Goal: Task Accomplishment & Management: Complete application form

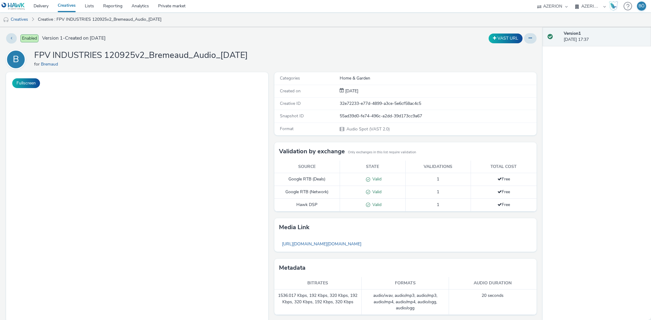
select select "ac009755-aa48-4799-8050-7a339a378eb8"
select select "79162ed7-0017-4339-93b0-3399b708648f"
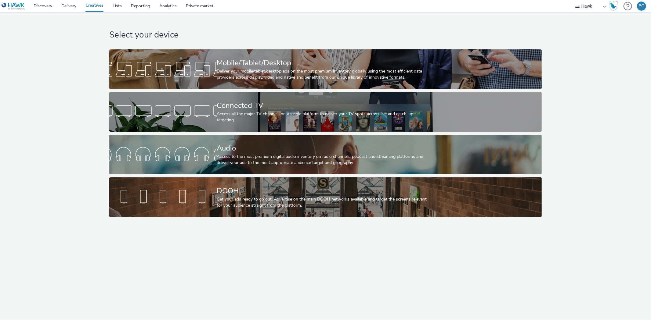
drag, startPoint x: 587, startPoint y: 8, endPoint x: 587, endPoint y: 12, distance: 3.4
click at [587, 8] on select "ALPHAKONNECT AZERION Hawk" at bounding box center [590, 6] width 37 height 12
select select "ac009755-aa48-4799-8050-7a339a378eb8"
click at [572, 0] on select "ALPHAKONNECT AZERION Hawk" at bounding box center [590, 6] width 37 height 12
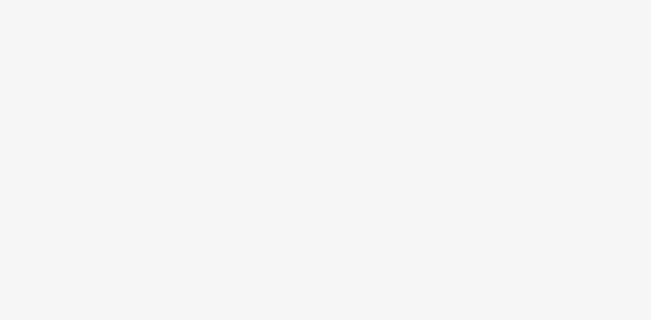
select select "ac009755-aa48-4799-8050-7a339a378eb8"
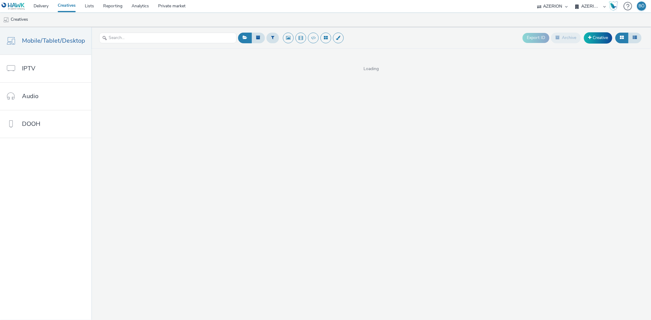
drag, startPoint x: 0, startPoint y: 0, endPoint x: 590, endPoint y: 4, distance: 589.9
click at [590, 4] on select "AZERION AZERION APAC AZERION AUSTRIA AZERION BEL - ADEXPERTS AZERION BRAZIL AZE…" at bounding box center [590, 6] width 37 height 12
select select "79162ed7-0017-4339-93b0-3399b708648f"
click at [572, 0] on select "AZERION AZERION APAC AZERION AUSTRIA AZERION BEL - ADEXPERTS AZERION BRAZIL AZE…" at bounding box center [590, 6] width 37 height 12
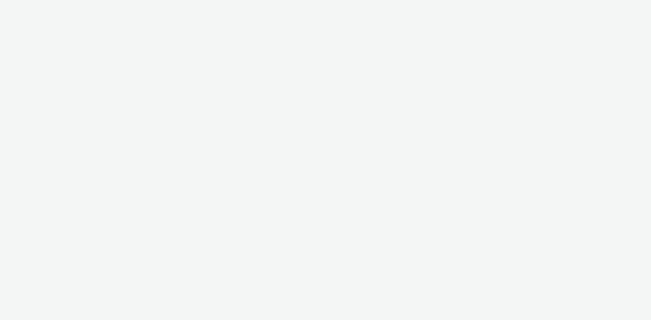
select select "ac009755-aa48-4799-8050-7a339a378eb8"
select select "79162ed7-0017-4339-93b0-3399b708648f"
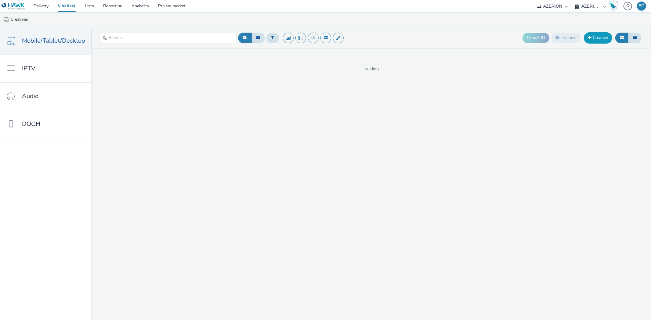
click at [600, 41] on link "Creative" at bounding box center [598, 37] width 28 height 11
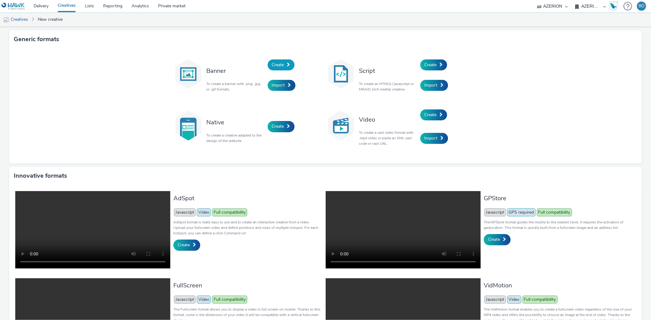
click at [268, 64] on link "Create" at bounding box center [281, 65] width 27 height 11
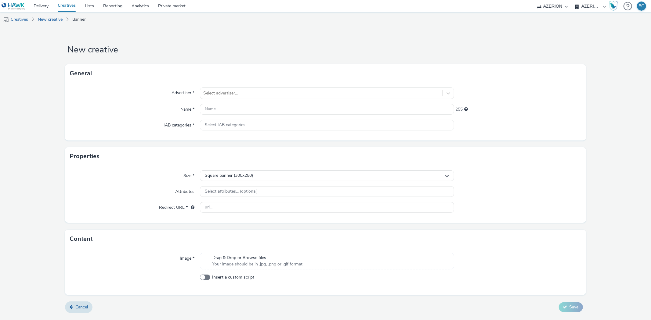
click at [234, 82] on div "General" at bounding box center [325, 73] width 521 height 18
click at [233, 100] on div "Advertiser * Select advertiser... Name * 255 IAB categories * Select IAB catego…" at bounding box center [325, 112] width 521 height 58
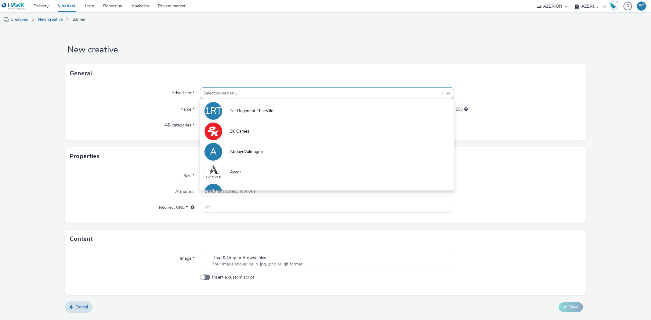
click at [233, 94] on div at bounding box center [321, 93] width 236 height 7
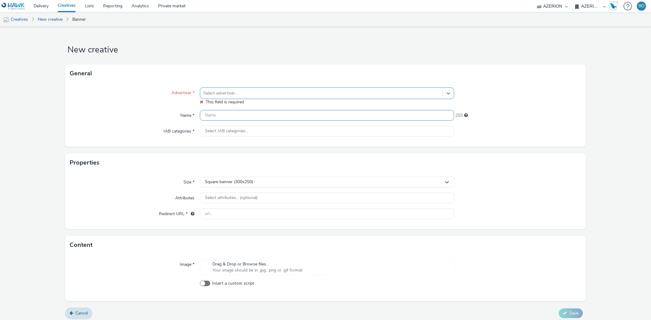
click at [233, 111] on input "text" at bounding box center [327, 115] width 254 height 11
type input "terra"
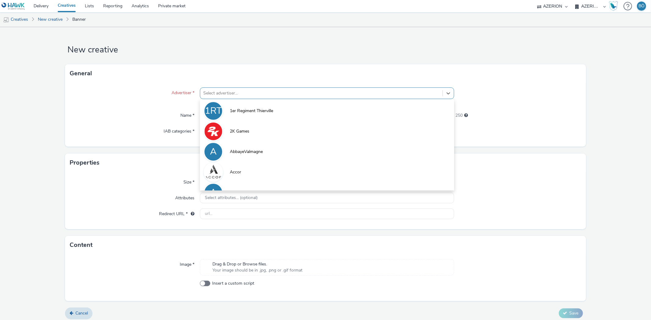
click at [230, 88] on div "Select advertiser..." at bounding box center [321, 93] width 242 height 10
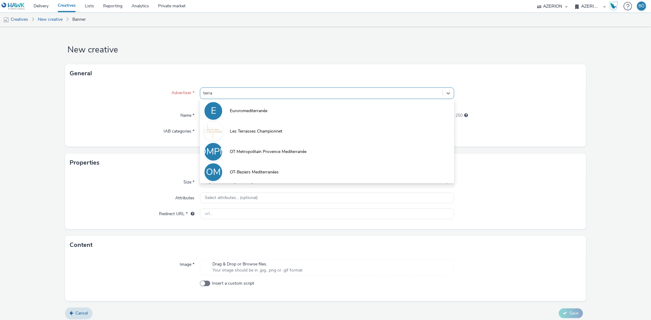
type input "terra"
drag, startPoint x: 143, startPoint y: 40, endPoint x: 125, endPoint y: 28, distance: 20.5
click at [143, 39] on form "New creative General Advertiser * option Euroromediterranée focused, 14 of 22. …" at bounding box center [325, 175] width 651 height 297
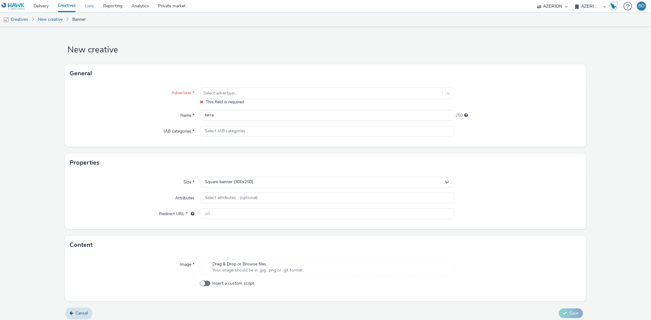
click at [88, 5] on link "Lists" at bounding box center [89, 6] width 18 height 12
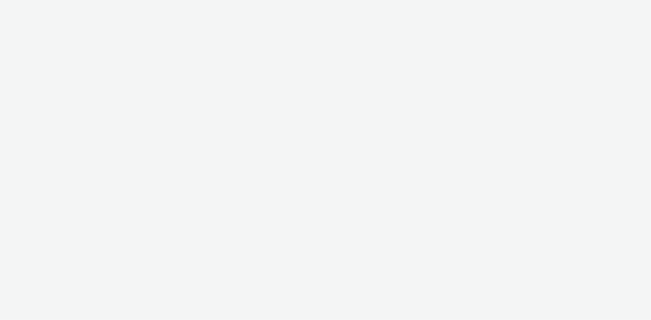
select select "ac009755-aa48-4799-8050-7a339a378eb8"
select select "79162ed7-0017-4339-93b0-3399b708648f"
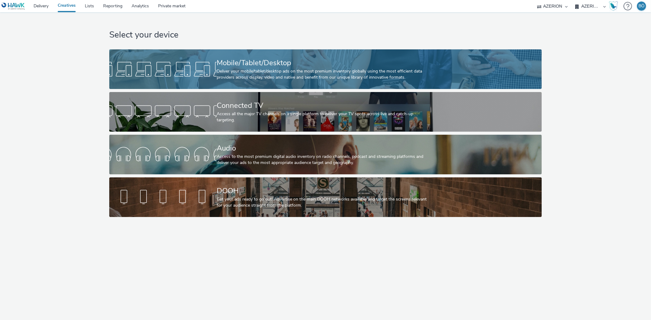
click at [270, 70] on div "Deliver your mobile/tablet/desktop ads on the most premium inventory globally u…" at bounding box center [324, 74] width 215 height 13
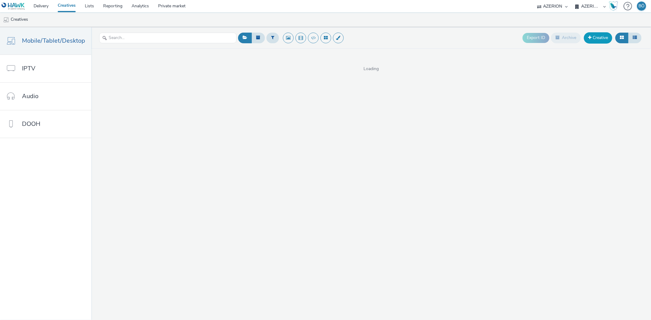
click at [610, 35] on link "Creative" at bounding box center [598, 37] width 28 height 11
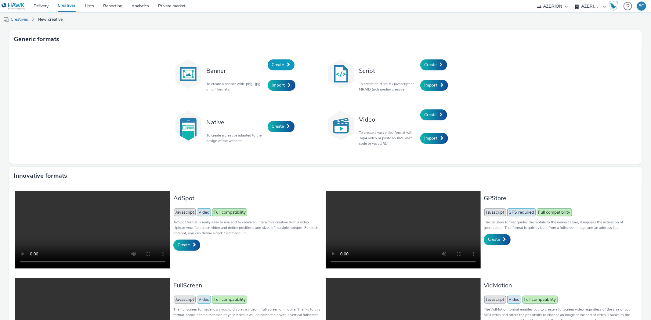
click at [279, 61] on link "Create" at bounding box center [281, 65] width 27 height 11
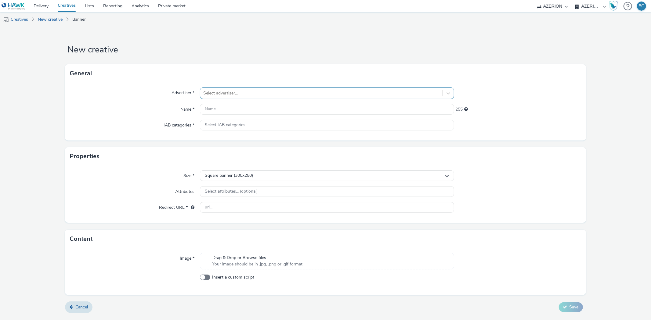
click at [295, 88] on div "Select advertiser..." at bounding box center [321, 93] width 242 height 10
type input "terra a"
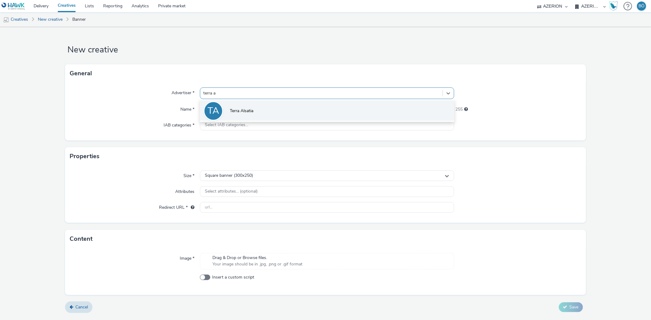
click at [281, 119] on li "TA Terra Alsatia" at bounding box center [327, 110] width 254 height 20
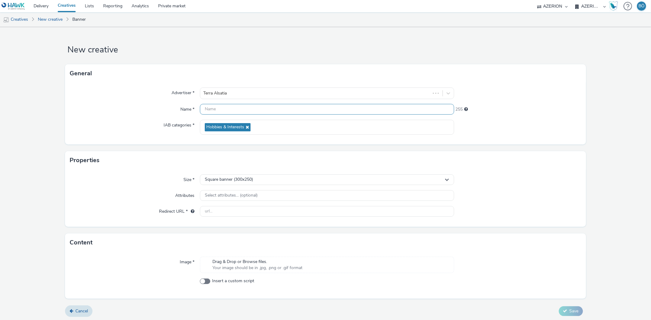
click at [274, 110] on input "text" at bounding box center [327, 109] width 254 height 11
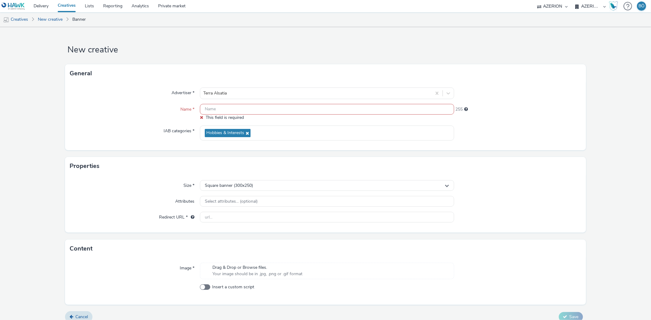
drag, startPoint x: 86, startPoint y: 114, endPoint x: 171, endPoint y: 104, distance: 85.7
click at [90, 112] on div "Name *" at bounding box center [135, 112] width 130 height 17
click at [213, 111] on input "text" at bounding box center [327, 109] width 254 height 11
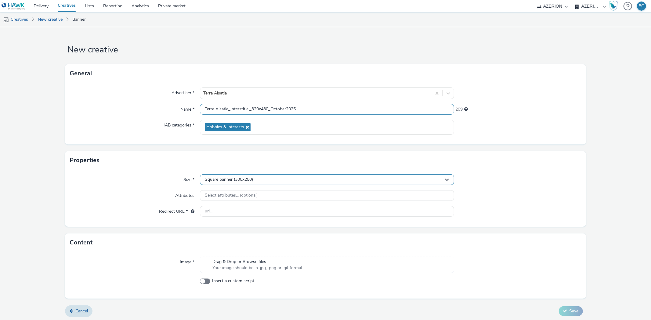
type input "Terra Alsatia_Interstitial_320x480_October2025"
click at [236, 175] on div "Square banner (300x250)" at bounding box center [327, 180] width 254 height 11
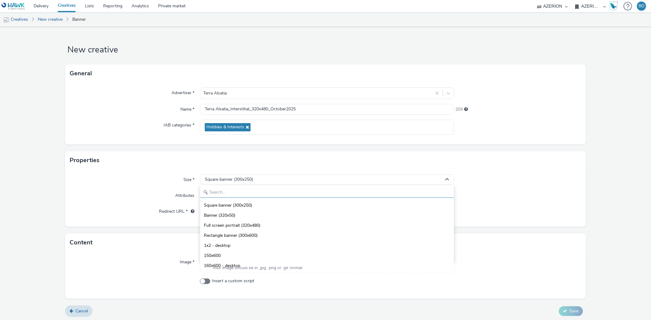
click at [226, 190] on input "text" at bounding box center [326, 192] width 253 height 11
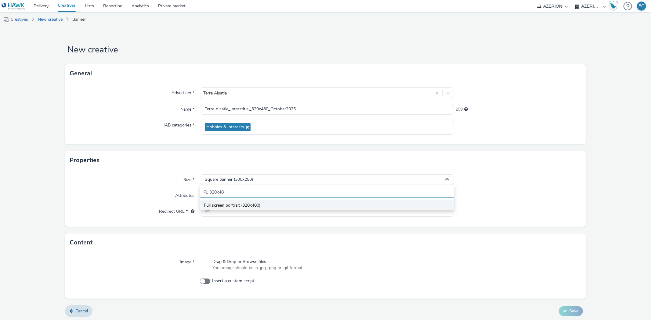
type input "320x48"
click at [230, 208] on span "Full screen portrait (320x480)" at bounding box center [232, 206] width 56 height 6
drag, startPoint x: 228, startPoint y: 209, endPoint x: 247, endPoint y: 214, distance: 18.9
click at [228, 209] on input "text" at bounding box center [327, 211] width 254 height 11
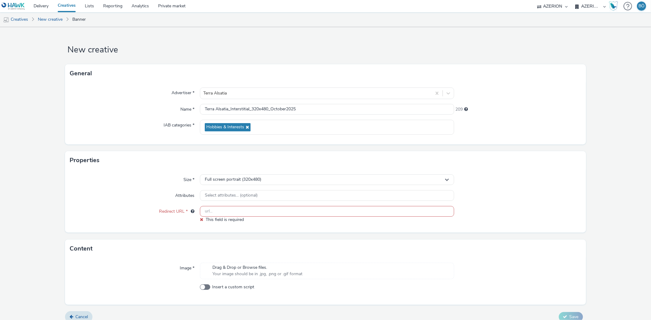
paste input "https://terra-alsatia.fr/"
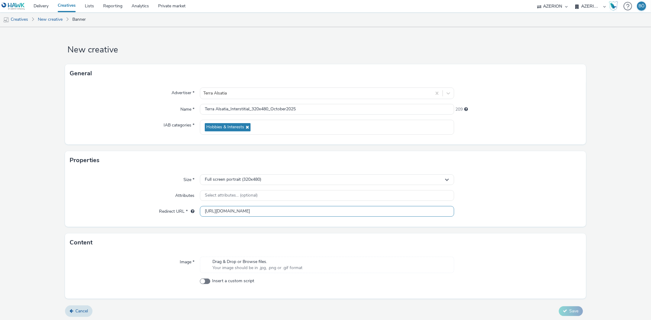
type input "https://terra-alsatia.fr/"
click at [250, 269] on span "Your image should be in .jpg, .png or .gif format" at bounding box center [257, 268] width 90 height 6
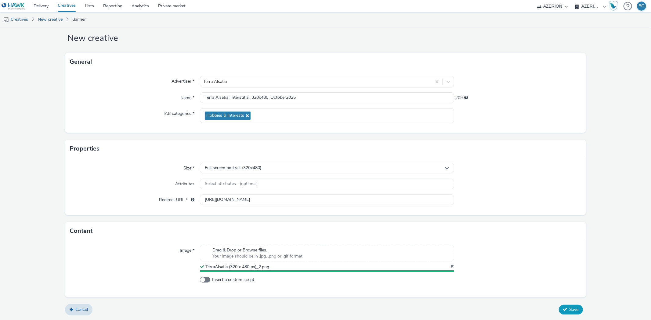
scroll to position [10, 0]
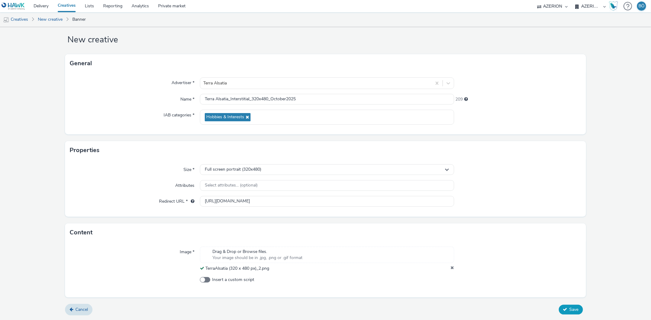
click at [569, 309] on span "Save" at bounding box center [573, 310] width 9 height 6
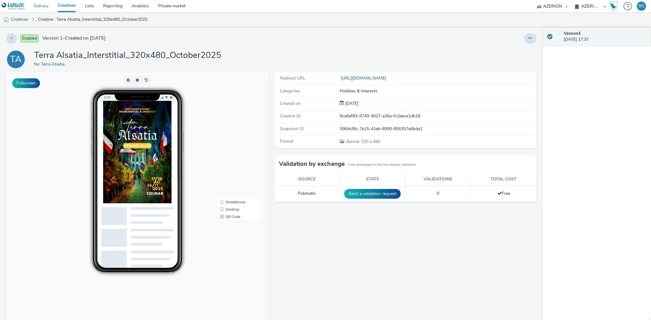
click at [41, 9] on link "Delivery" at bounding box center [41, 6] width 24 height 12
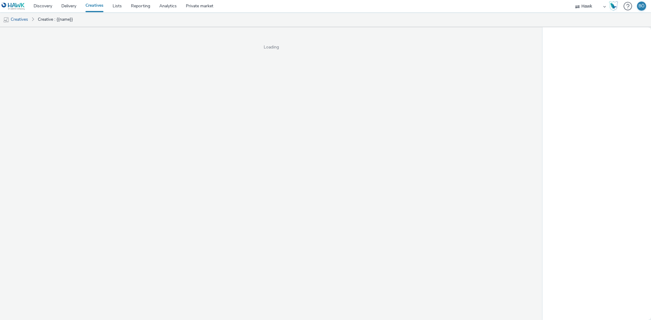
select select "11a7df10-284f-415c-b52a-427acf4c31ae"
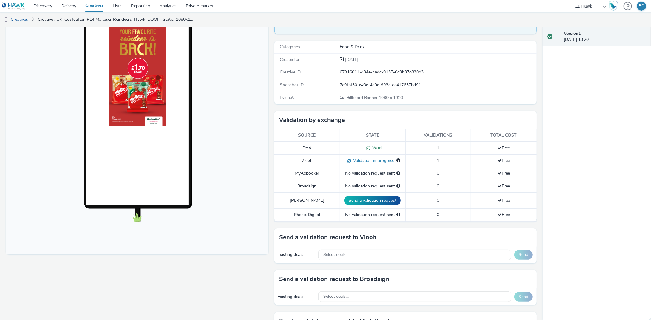
scroll to position [173, 0]
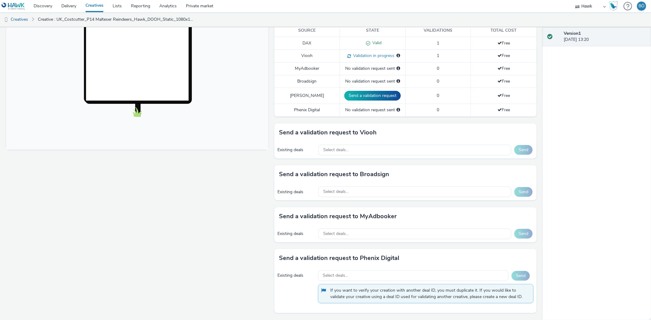
click at [365, 189] on div "Select deals..." at bounding box center [414, 192] width 193 height 11
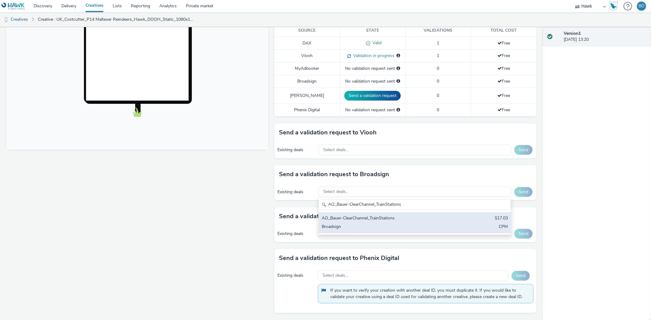
scroll to position [0, 0]
type input "AO_Bauer-ClearChannel_TrainStations"
click at [410, 215] on div "AO_Bauer-ClearChannel_TrainStations" at bounding box center [383, 218] width 123 height 7
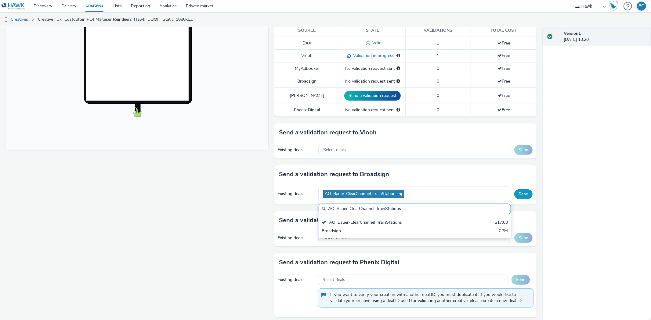
click at [514, 189] on button "Send" at bounding box center [523, 194] width 18 height 10
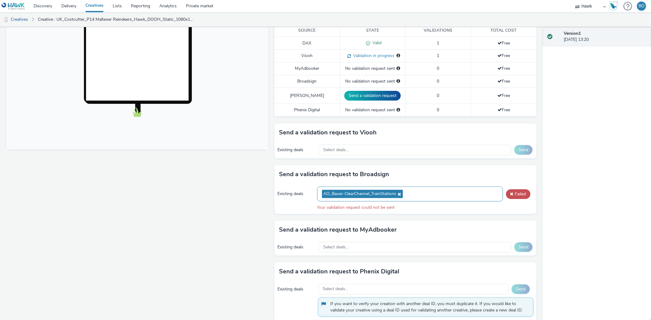
click at [446, 198] on div "AO_Bauer-ClearChannel_TrainStations" at bounding box center [410, 194] width 186 height 15
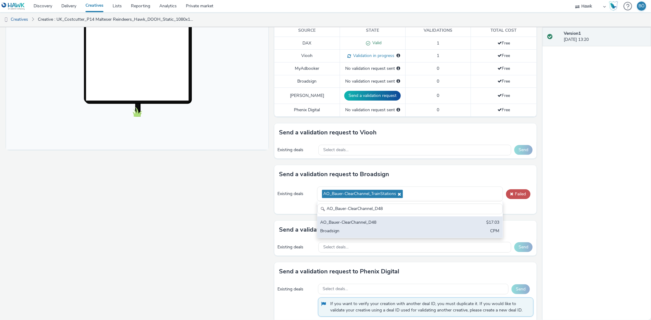
type input "AO_Bauer-ClearChannel_D48"
click at [380, 221] on div "AO_Bauer-ClearChannel_D48" at bounding box center [379, 223] width 118 height 7
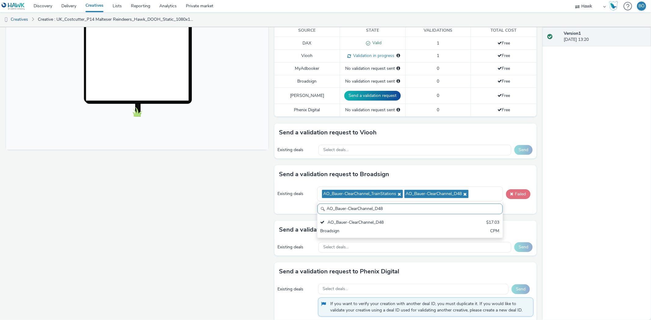
click at [514, 196] on button "Failed" at bounding box center [518, 194] width 24 height 10
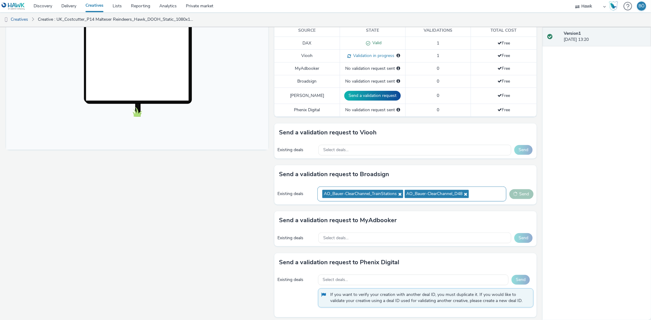
click at [480, 196] on div "AO_Bauer-ClearChannel_TrainStations AO_Bauer-ClearChannel_D48" at bounding box center [411, 194] width 189 height 15
click at [413, 212] on input "text" at bounding box center [412, 209] width 188 height 11
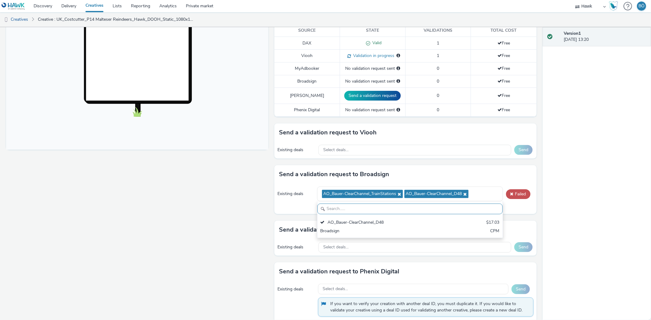
paste input "AO_Bauer-ClearChannel_Supermarkets"
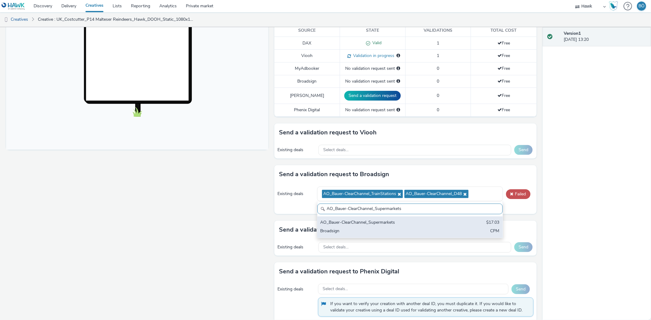
type input "AO_Bauer-ClearChannel_Supermarkets"
click at [409, 230] on div "Broadsign" at bounding box center [379, 231] width 118 height 7
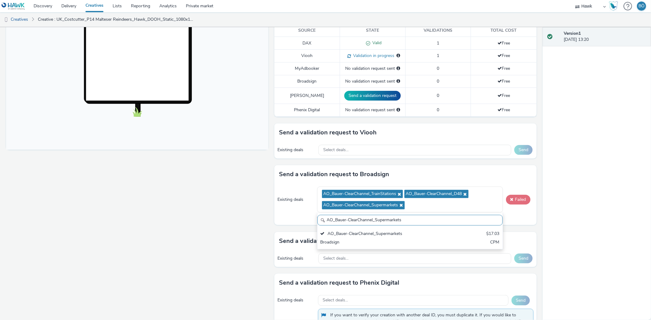
click at [508, 204] on button "Failed" at bounding box center [518, 200] width 24 height 10
click at [426, 209] on ul "AO_Bauer-ClearChannel_TrainStations AO_Bauer-ClearChannel_D48 AO_Bauer-ClearCha…" at bounding box center [410, 200] width 176 height 23
paste input "AO_Bauer-ClearChannel_AllFrames"
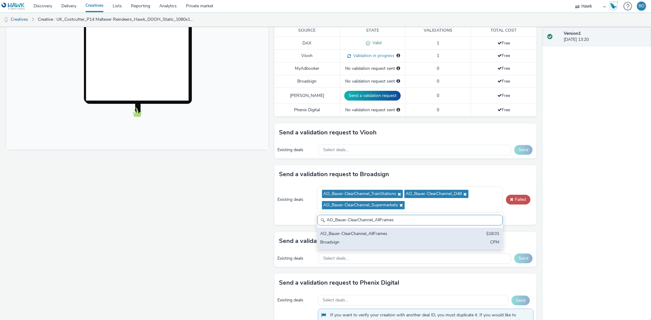
type input "AO_Bauer-ClearChannel_AllFrames"
click at [382, 229] on div "AO_Bauer-ClearChannel_AllFrames $18.01 Broadsign CPM" at bounding box center [409, 238] width 185 height 21
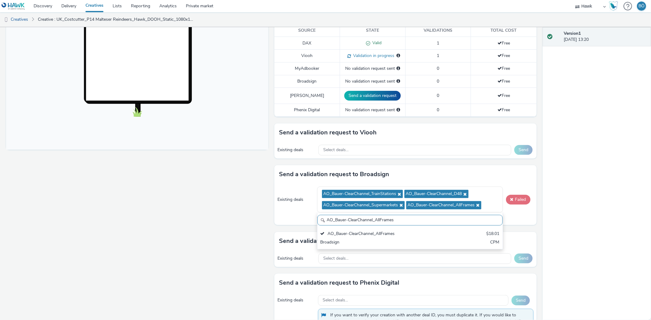
click at [509, 199] on span at bounding box center [511, 199] width 5 height 5
click at [487, 202] on ul "AO_Bauer-ClearChannel_TrainStations AO_Bauer-ClearChannel_D48 AO_Bauer-ClearCha…" at bounding box center [410, 200] width 176 height 23
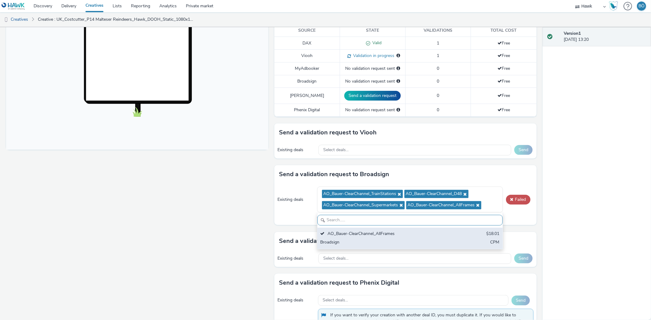
paste input "AO_Bauer-ClearChannel_Malls"
type input "AO_Bauer-ClearChannel_Malls"
click at [438, 237] on div "AO_Bauer-ClearChannel_Malls $7.87 Broadsign CPM" at bounding box center [409, 238] width 185 height 21
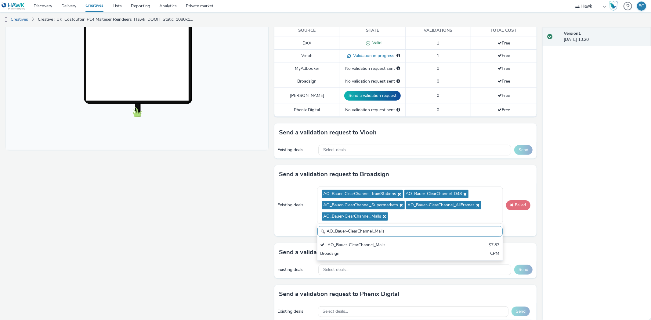
click at [520, 205] on button "Failed" at bounding box center [518, 205] width 24 height 10
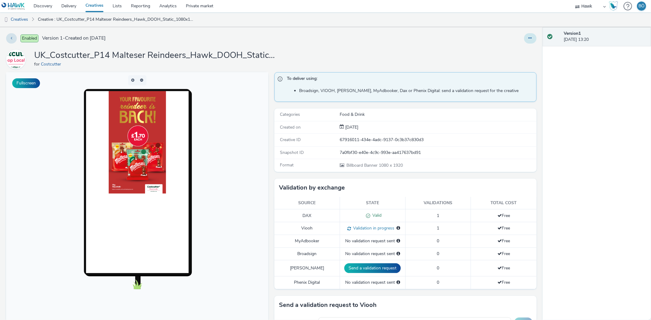
click at [529, 37] on icon at bounding box center [530, 38] width 3 height 4
click at [522, 50] on link "Edit" at bounding box center [514, 51] width 46 height 12
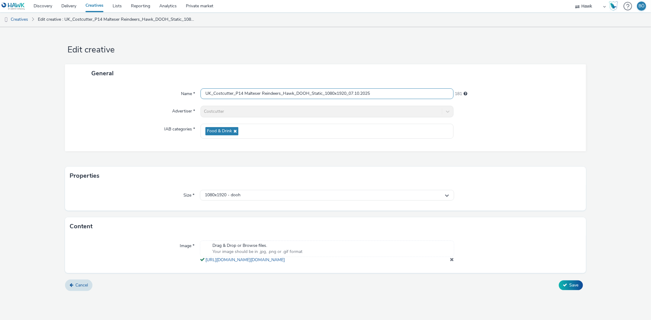
click at [403, 97] on input "UK_Costcutter_P14 Malteser Reindeers_Hawk_DOOH_Static_1080x1920_07.10.2025" at bounding box center [326, 93] width 253 height 11
click at [559, 281] on button "Save" at bounding box center [571, 286] width 24 height 10
type input "UK_Costcutter_P14 Malteser Reindeers_Hawk_DOOH_Static_1080x1920_07.10.2025 -w"
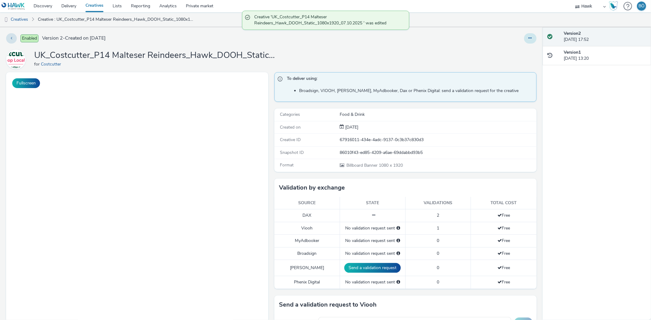
click at [529, 36] on button at bounding box center [530, 38] width 13 height 10
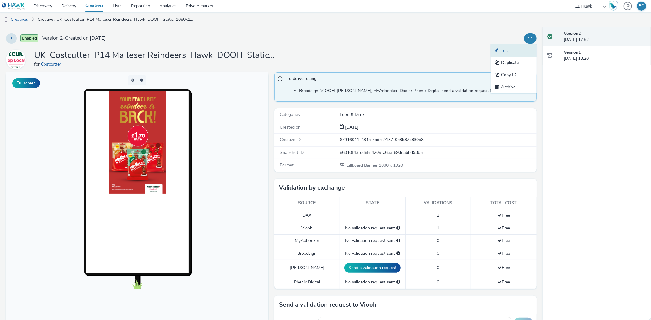
click at [517, 51] on link "Edit" at bounding box center [514, 51] width 46 height 12
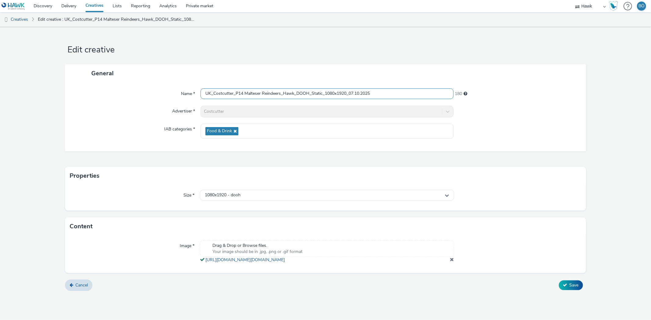
click at [382, 95] on input "UK_Costcutter_P14 Malteser Reindeers_Hawk_DOOH_Static_1080x1920_07.10.2025" at bounding box center [326, 93] width 253 height 11
type input "UK_Costcutter_P14 Malteser Reindeers_Hawk_DOOH_Static_1080x1920_07.10.2025 - wi…"
click at [572, 288] on span "Save" at bounding box center [573, 286] width 9 height 6
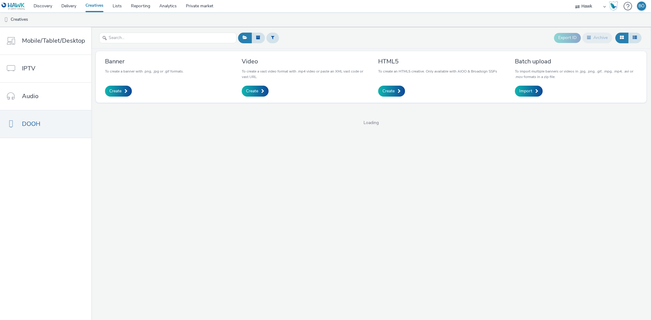
select select "11a7df10-284f-415c-b52a-427acf4c31ae"
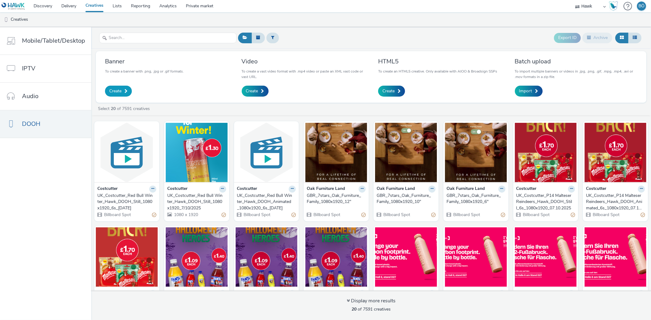
click at [125, 92] on span at bounding box center [125, 91] width 3 height 4
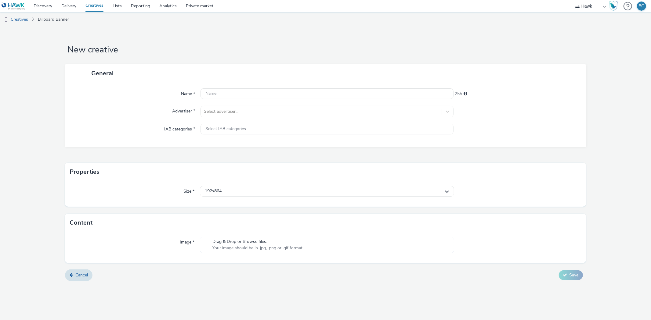
click at [344, 88] on div "Name * 255 Advertiser * Select advertiser... IAB categories * Select IAB catego…" at bounding box center [325, 114] width 521 height 65
click at [357, 98] on input "text" at bounding box center [326, 93] width 253 height 11
paste input "UK_Costcutter_P14 Malteser Reindeers_Hawk_DOOH_Static_1080x1920_07.10.2025 - wi…"
drag, startPoint x: 377, startPoint y: 90, endPoint x: 533, endPoint y: 88, distance: 156.3
click at [533, 88] on div "Name * UK_Costcutter_P14 Malteser Reindeers_Hawk_DOOH_Static_1080x1920_07.10.20…" at bounding box center [325, 114] width 521 height 65
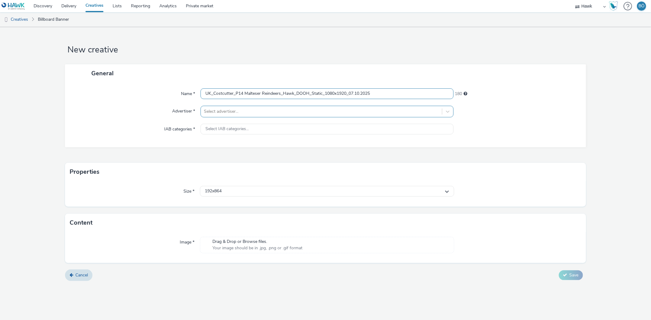
type input "UK_Costcutter_P14 Malteser Reindeers_Hawk_DOOH_Static_1080x1920_07.10.2025"
click at [317, 113] on div at bounding box center [321, 111] width 235 height 7
type input "cost"
click at [270, 133] on li "Costcutter" at bounding box center [326, 129] width 253 height 20
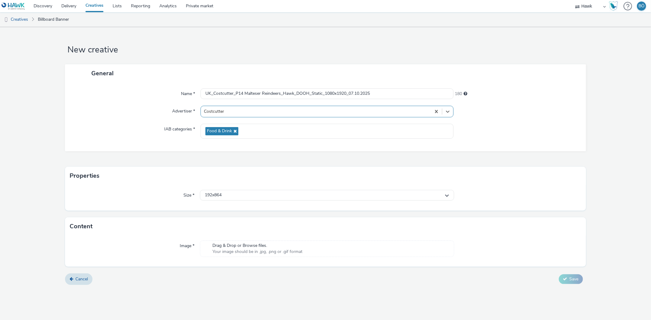
click at [263, 202] on div "Size * 192x864" at bounding box center [325, 198] width 521 height 26
click at [263, 196] on div "192x864" at bounding box center [327, 195] width 254 height 11
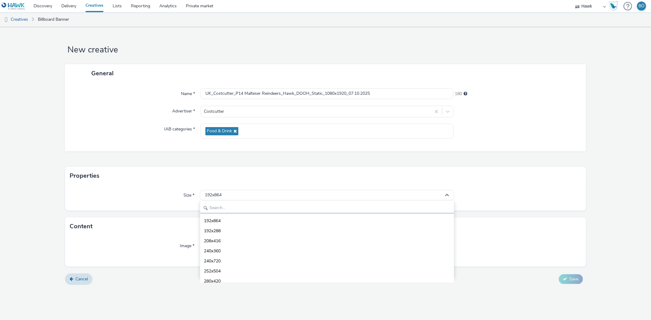
click at [267, 207] on input "text" at bounding box center [326, 208] width 253 height 11
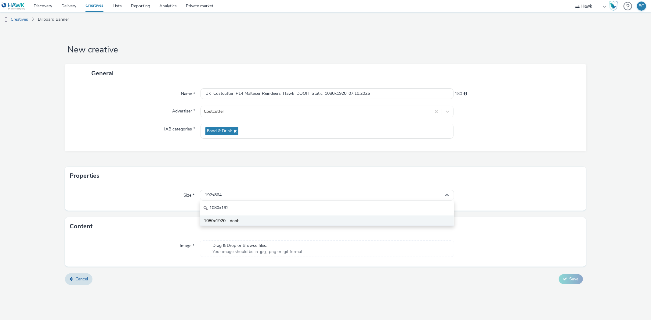
type input "1080x192"
click at [261, 219] on li "1080x1920 - dooh" at bounding box center [326, 221] width 253 height 10
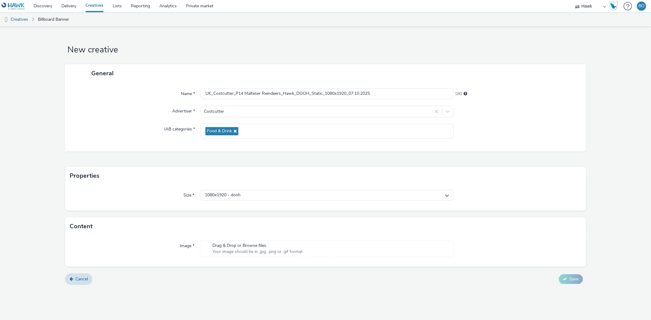
click at [248, 250] on span "Your image should be in .jpg, .png or .gif format" at bounding box center [257, 252] width 90 height 6
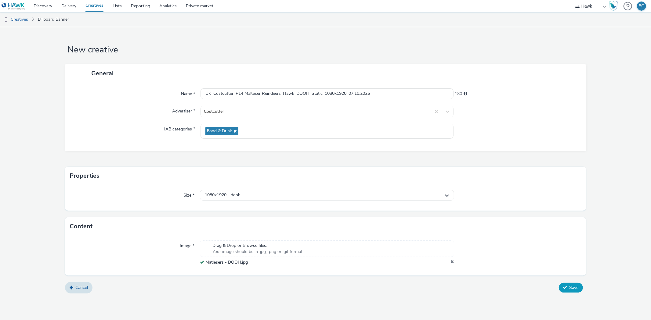
click at [573, 290] on span "Save" at bounding box center [573, 288] width 9 height 6
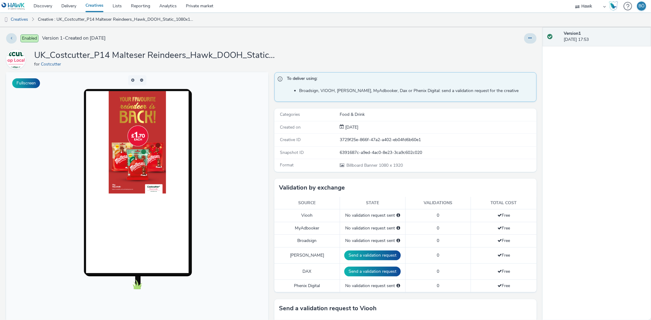
click at [193, 51] on h1 "UK_Costcutter_P14 Malteser Reindeers_Hawk_DOOH_Static_1080x1920_07.10.2025" at bounding box center [156, 56] width 244 height 12
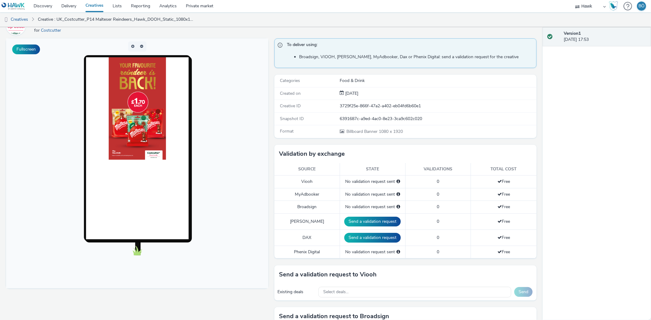
scroll to position [135, 0]
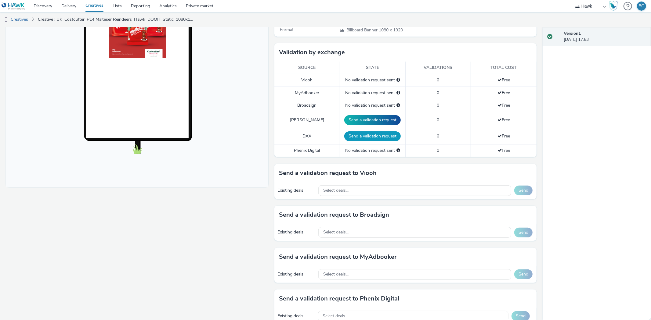
click at [362, 135] on button "Send a validation request" at bounding box center [372, 137] width 56 height 10
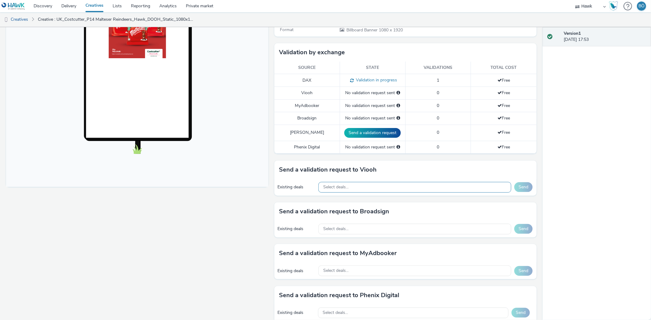
click at [365, 187] on div "Select deals..." at bounding box center [414, 187] width 193 height 11
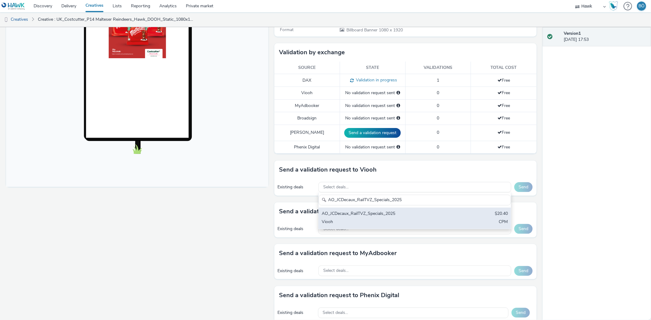
type input "AO_JCDecaux_RailTVZ_Specials_2025"
click at [365, 219] on div "Viooh" at bounding box center [383, 222] width 123 height 7
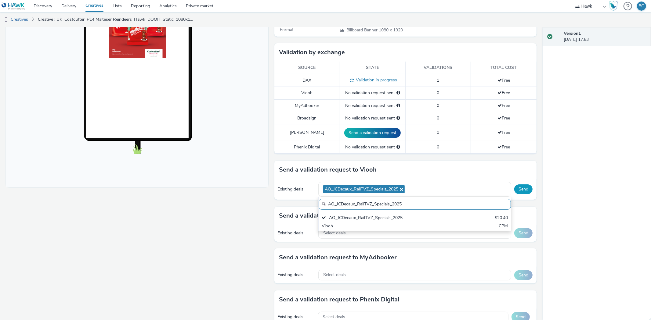
click at [514, 187] on button "Send" at bounding box center [523, 190] width 18 height 10
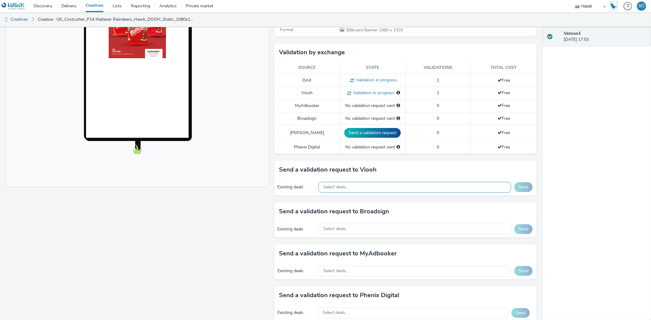
drag, startPoint x: 346, startPoint y: 189, endPoint x: 348, endPoint y: 174, distance: 14.7
click at [346, 188] on div "Select deals..." at bounding box center [414, 187] width 193 height 11
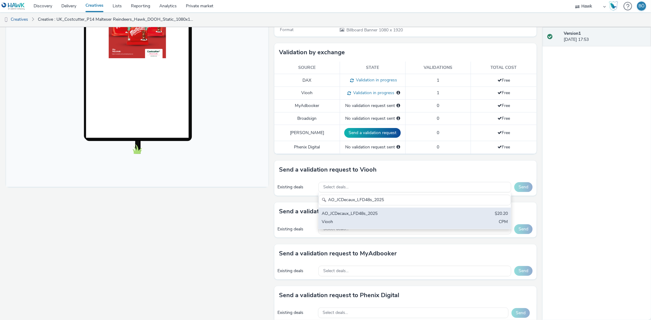
type input "AO_JCDecaux_LFD48s_2025"
click at [394, 225] on div "Viooh" at bounding box center [383, 222] width 123 height 7
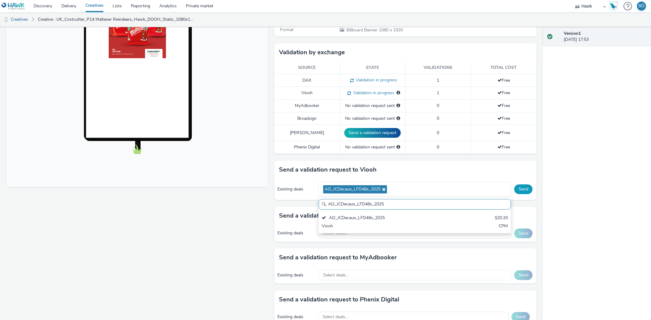
click at [519, 188] on button "Send" at bounding box center [523, 190] width 18 height 10
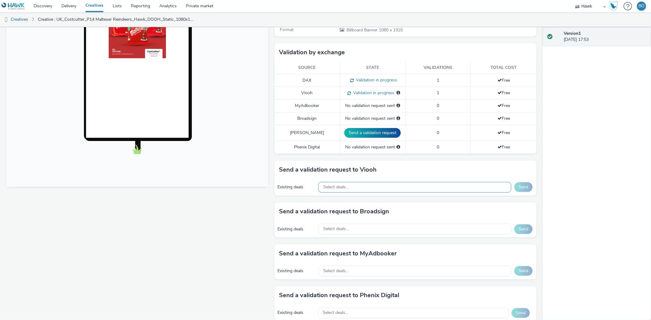
click at [367, 187] on div "Select deals..." at bounding box center [414, 187] width 193 height 11
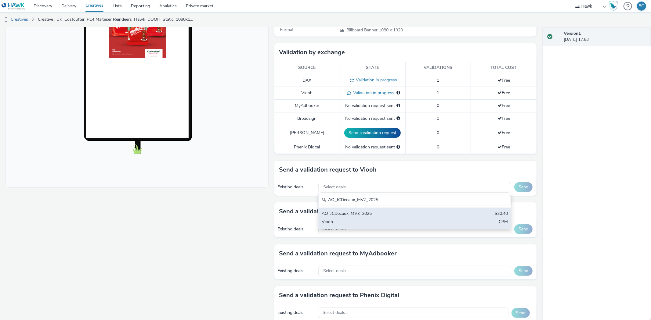
type input "AO_JCDecaux_MVZ_2025"
click at [356, 213] on div "AO_JCDecaux_MVZ_2025" at bounding box center [383, 214] width 123 height 7
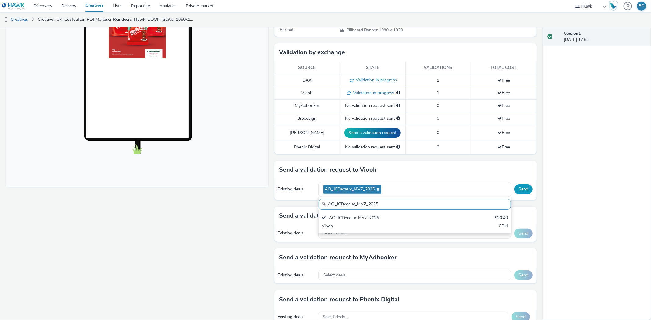
click at [518, 186] on button "Send" at bounding box center [523, 190] width 18 height 10
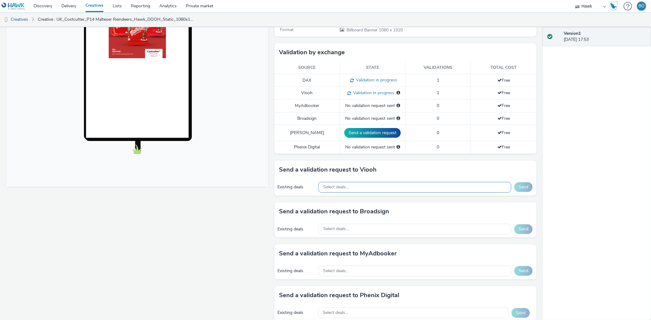
click at [352, 183] on div "Select deals..." at bounding box center [414, 187] width 193 height 11
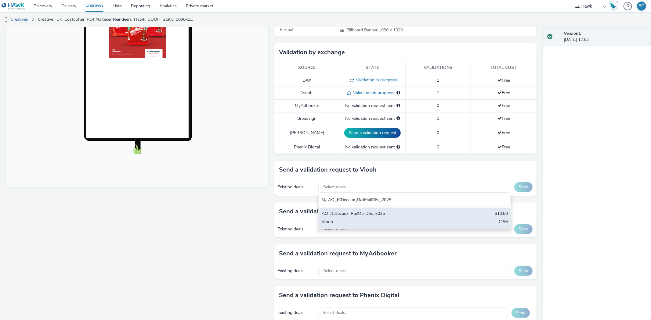
type input "AO_JCDecaux_RailMallD6s_2025"
click at [363, 215] on div "AO_JCDecaux_RailMallD6s_2025" at bounding box center [383, 214] width 123 height 7
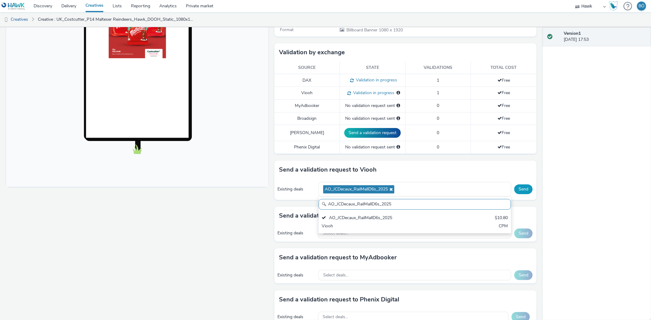
click at [524, 190] on button "Send" at bounding box center [523, 190] width 18 height 10
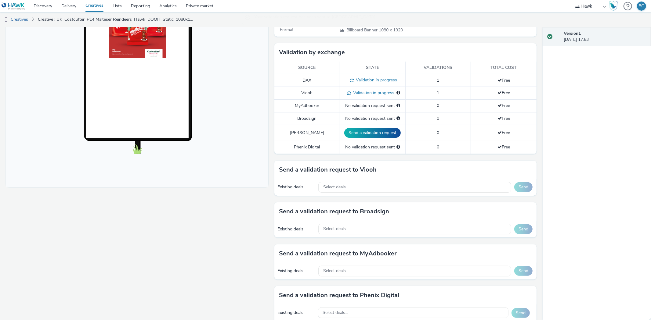
click at [355, 178] on div "Send a validation request to Viooh" at bounding box center [405, 170] width 262 height 18
click at [355, 185] on div "Select deals..." at bounding box center [414, 187] width 193 height 11
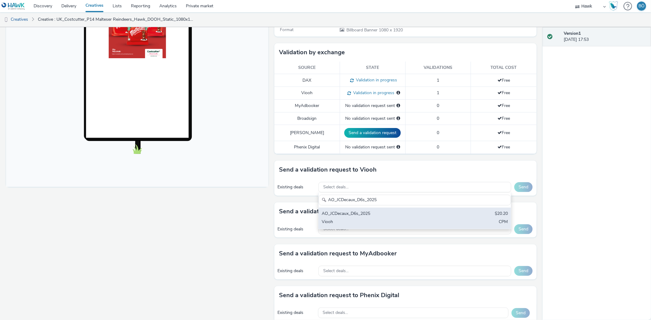
type input "AO_JCDecaux_D6s_2025"
click at [369, 224] on div "Viooh" at bounding box center [383, 222] width 123 height 7
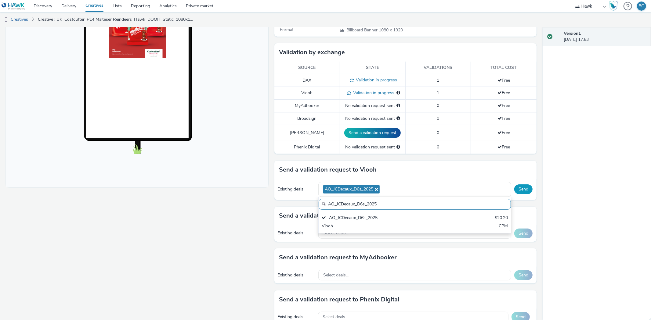
click at [517, 188] on button "Send" at bounding box center [523, 190] width 18 height 10
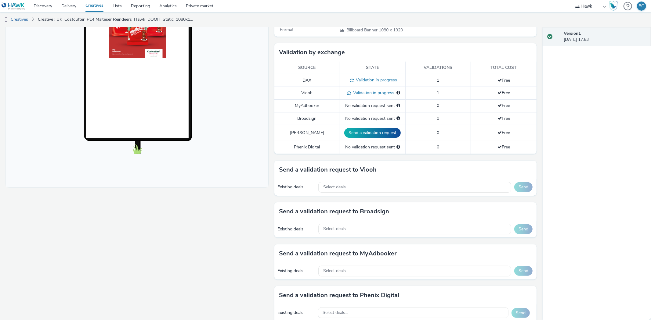
click at [352, 235] on div "Existing deals Select deals... Send" at bounding box center [405, 229] width 262 height 17
click at [358, 226] on div "Select deals..." at bounding box center [414, 229] width 193 height 11
paste input "AO_Bauer-ClearChannel_TrainStations"
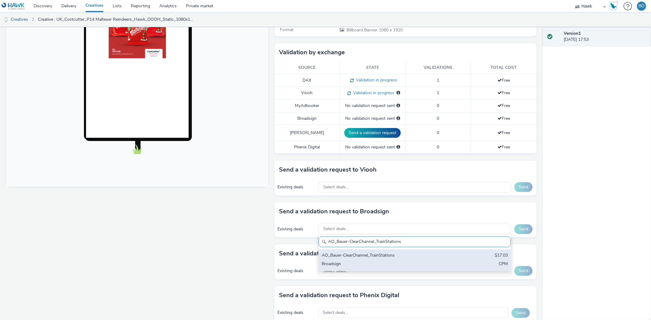
type input "AO_Bauer-ClearChannel_TrainStations"
click at [409, 250] on div "AO_Bauer-ClearChannel_TrainStations $17.03 Broadsign CPM" at bounding box center [415, 260] width 192 height 21
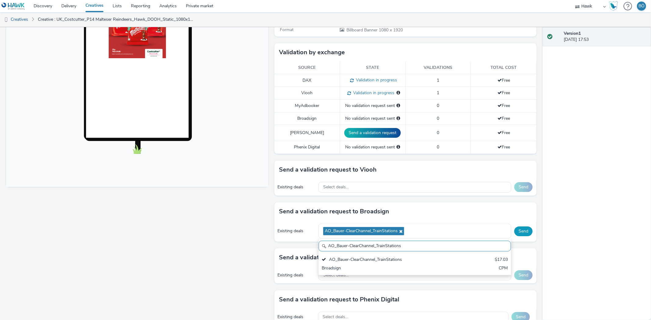
click at [516, 229] on button "Send" at bounding box center [523, 232] width 18 height 10
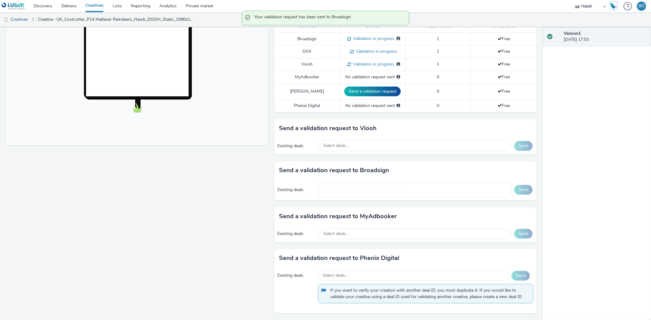
scroll to position [173, 0]
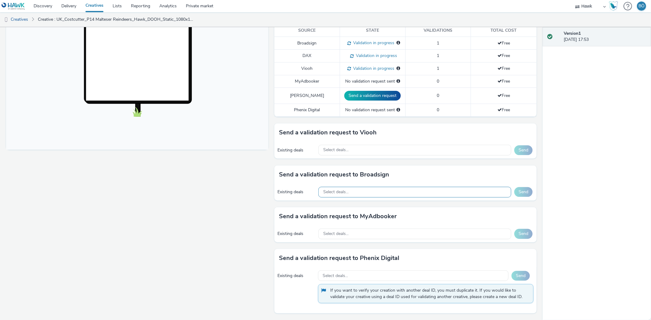
click at [373, 193] on div "Select deals..." at bounding box center [414, 192] width 193 height 11
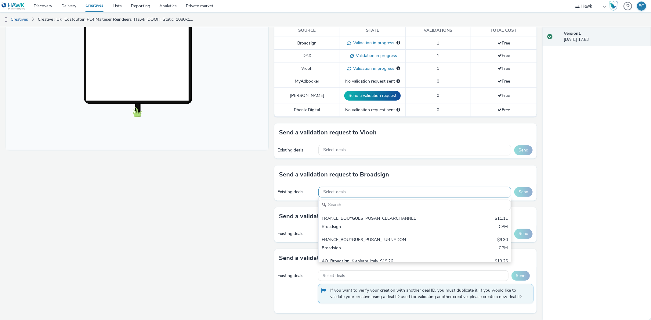
scroll to position [0, 0]
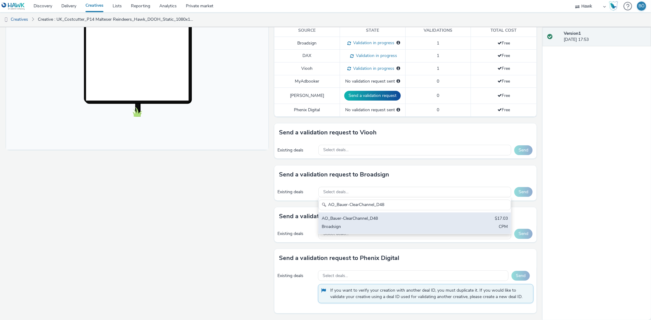
type input "AO_Bauer-ClearChannel_D48"
click at [384, 215] on div "AO_Bauer-ClearChannel_D48 $17.03 Broadsign CPM" at bounding box center [415, 223] width 192 height 21
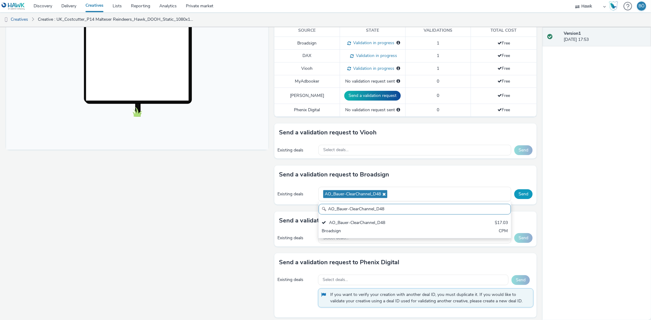
click at [520, 194] on button "Send" at bounding box center [523, 194] width 18 height 10
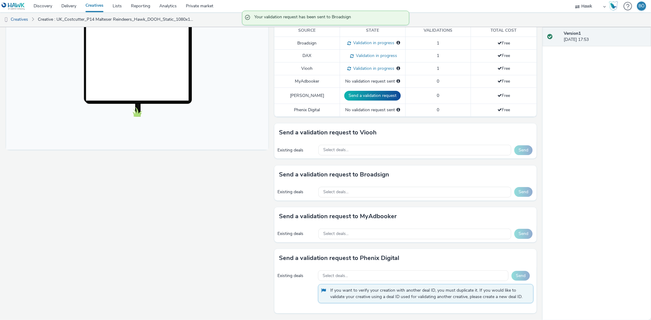
click at [433, 197] on div "Select deals..." at bounding box center [414, 192] width 193 height 11
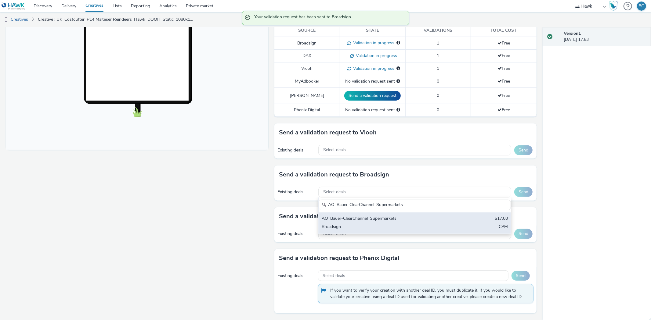
type input "AO_Bauer-ClearChannel_Supermarkets"
click at [424, 221] on div "AO_Bauer-ClearChannel_Supermarkets" at bounding box center [383, 219] width 123 height 7
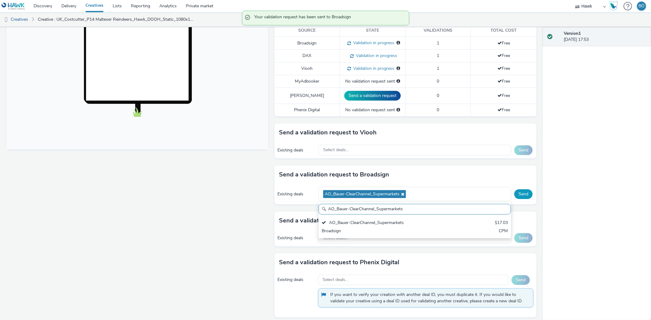
click at [514, 197] on button "Send" at bounding box center [523, 194] width 18 height 10
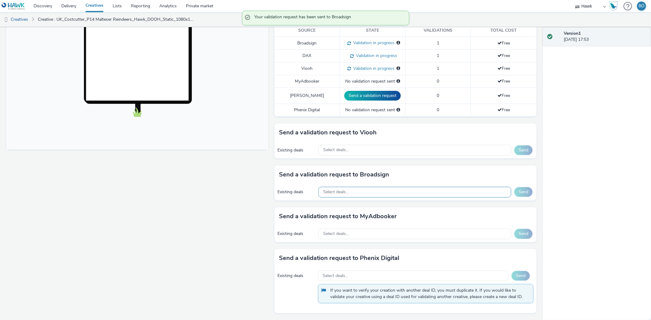
drag, startPoint x: 391, startPoint y: 197, endPoint x: 391, endPoint y: 187, distance: 10.1
click at [391, 197] on div "Select deals..." at bounding box center [414, 192] width 193 height 11
click at [390, 184] on div "Existing deals Select deals... FRANCE_BOUYGUES_PUSAN_CLEARCHANNEL $11.11 Broads…" at bounding box center [405, 192] width 262 height 17
click at [386, 189] on div "Select deals..." at bounding box center [414, 192] width 193 height 11
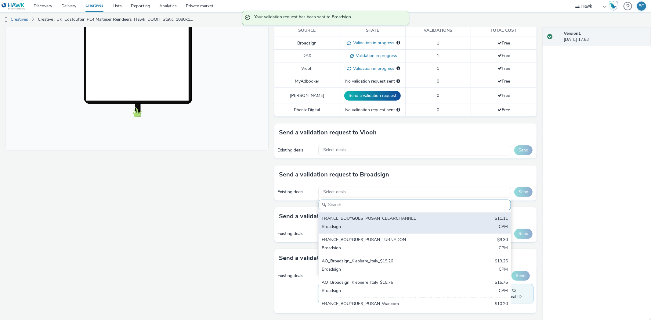
click at [393, 225] on div "Broadsign" at bounding box center [383, 227] width 123 height 7
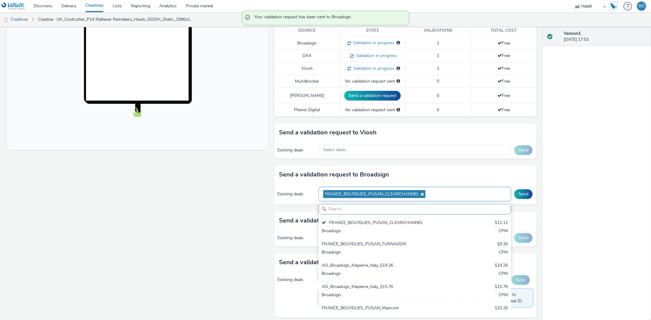
click at [423, 194] on span "FRANCE_BOUYGUES_PUSAN_CLEARCHANNEL" at bounding box center [374, 194] width 102 height 8
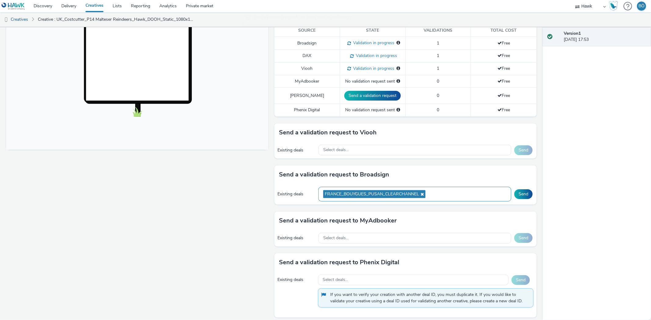
click at [419, 193] on icon at bounding box center [421, 194] width 5 height 4
click at [399, 193] on div "FRANCE_BOUYGUES_PUSAN_CLEARCHANNEL" at bounding box center [414, 194] width 193 height 15
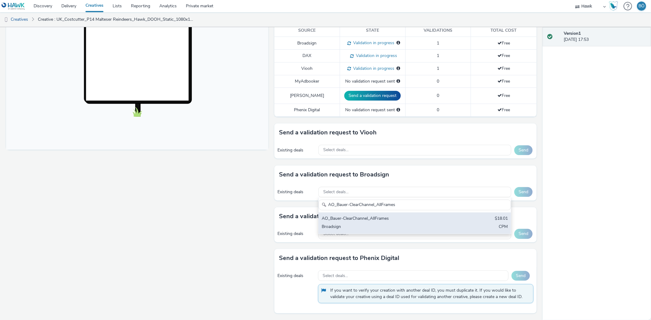
type input "AO_Bauer-ClearChannel_AllFrames"
click at [403, 224] on div "AO_Bauer-ClearChannel_AllFrames $18.01 Broadsign CPM" at bounding box center [415, 223] width 192 height 21
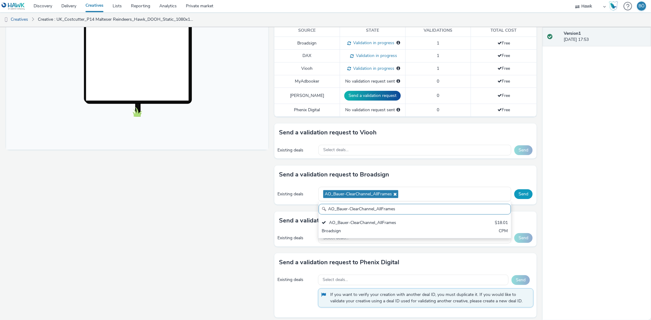
click at [522, 193] on button "Send" at bounding box center [523, 194] width 18 height 10
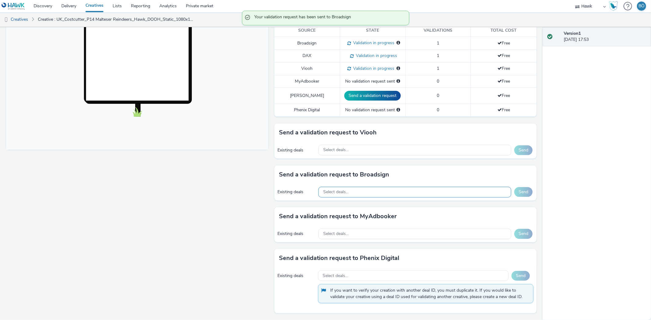
click at [405, 193] on div "Select deals..." at bounding box center [414, 192] width 193 height 11
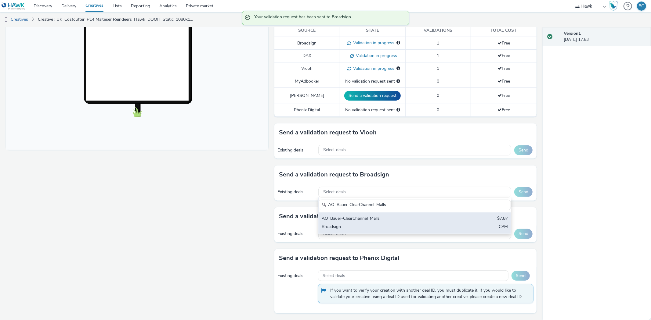
type input "AO_Bauer-ClearChannel_Malls"
click at [410, 223] on div "AO_Bauer-ClearChannel_Malls $7.87 Broadsign CPM" at bounding box center [415, 223] width 192 height 21
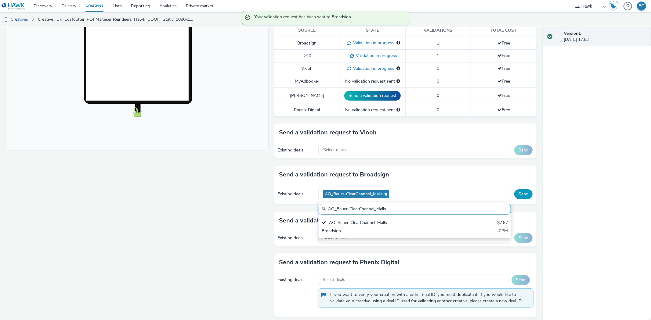
click at [514, 193] on button "Send" at bounding box center [523, 194] width 18 height 10
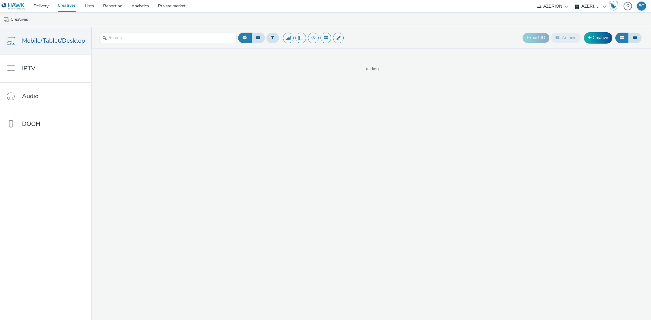
select select "ac009755-aa48-4799-8050-7a339a378eb8"
select select "79162ed7-0017-4339-93b0-3399b708648f"
